Goal: Navigation & Orientation: Find specific page/section

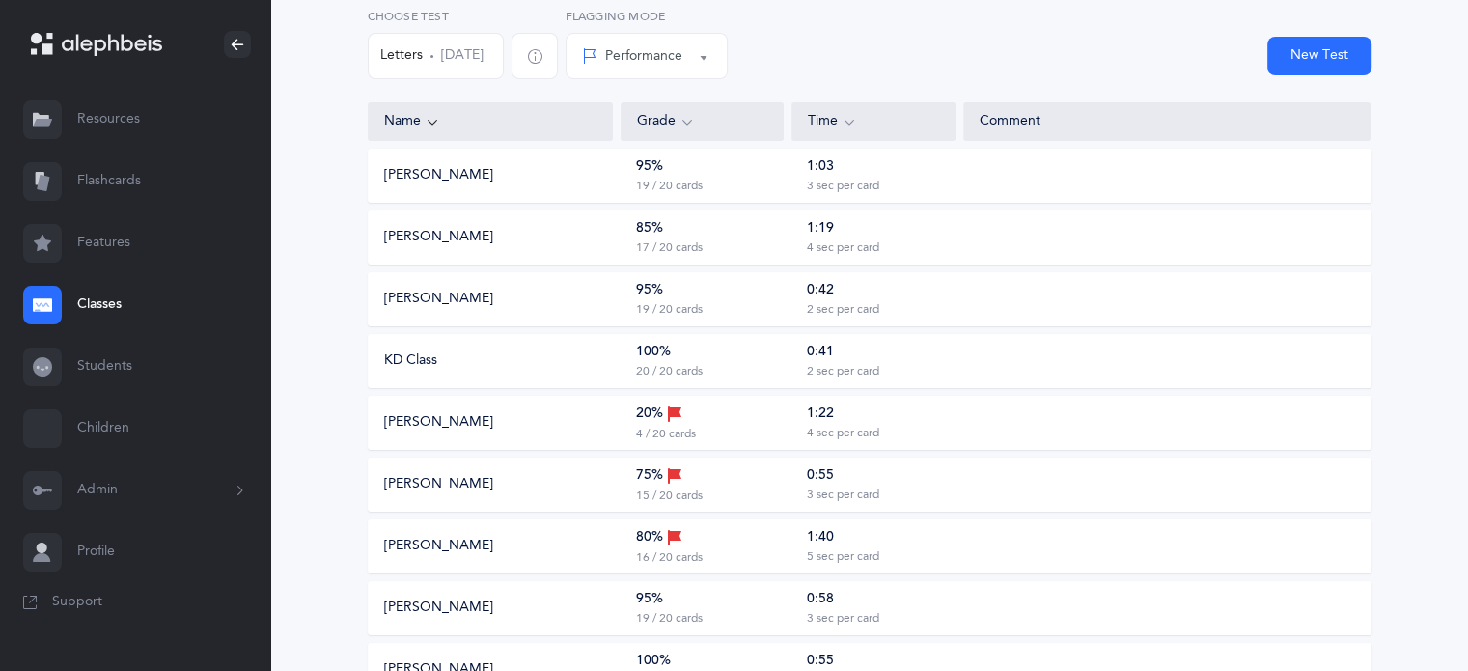
scroll to position [193, 0]
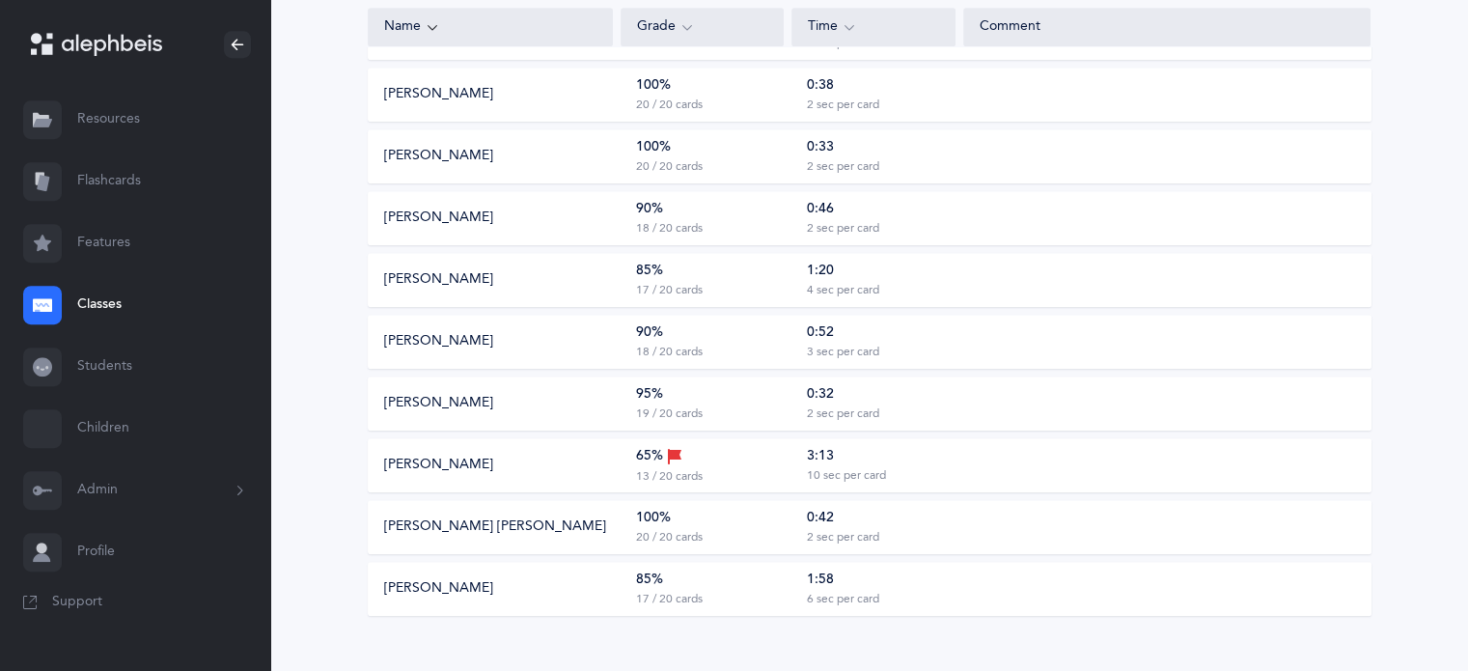
scroll to position [965, 0]
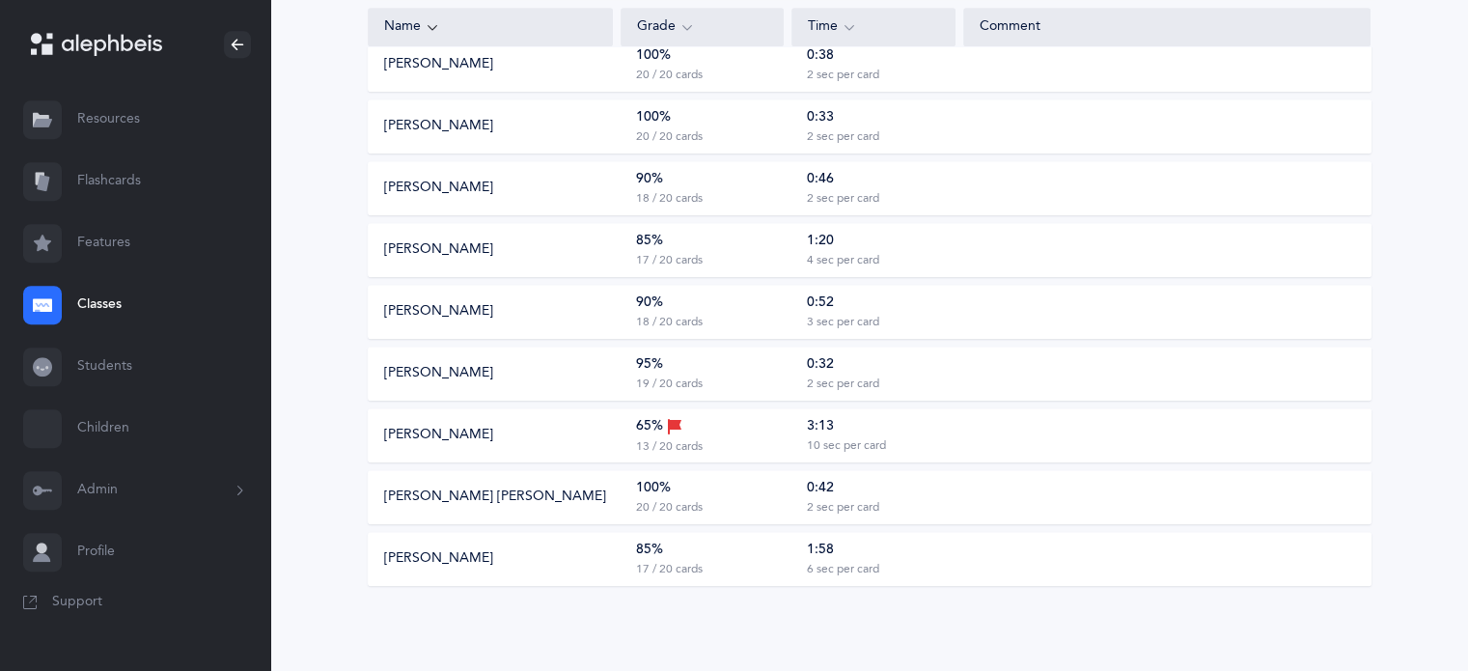
click at [104, 304] on link "Classes" at bounding box center [135, 305] width 270 height 62
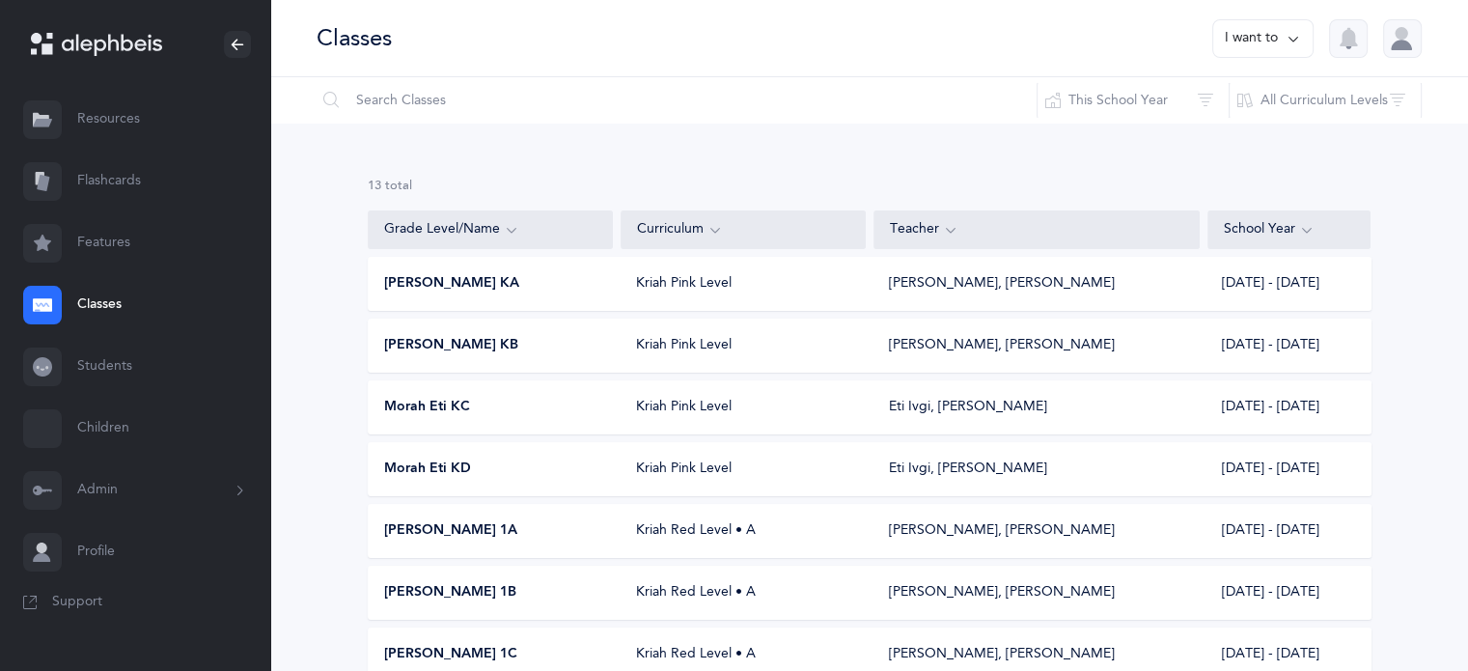
click at [425, 404] on span "Morah Eti KC" at bounding box center [427, 407] width 86 height 19
